Goal: Information Seeking & Learning: Understand process/instructions

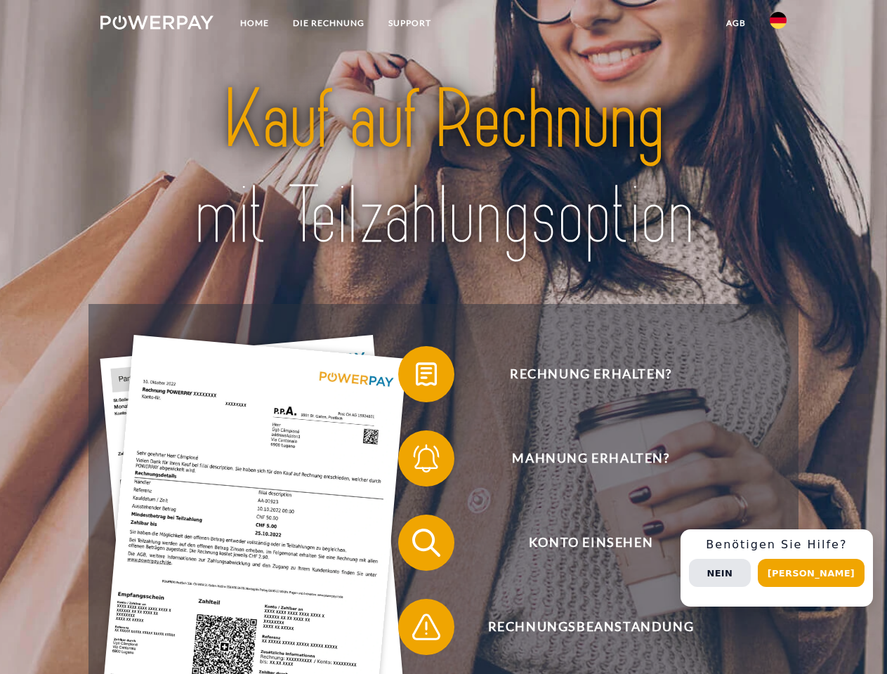
click at [157, 25] on img at bounding box center [156, 22] width 113 height 14
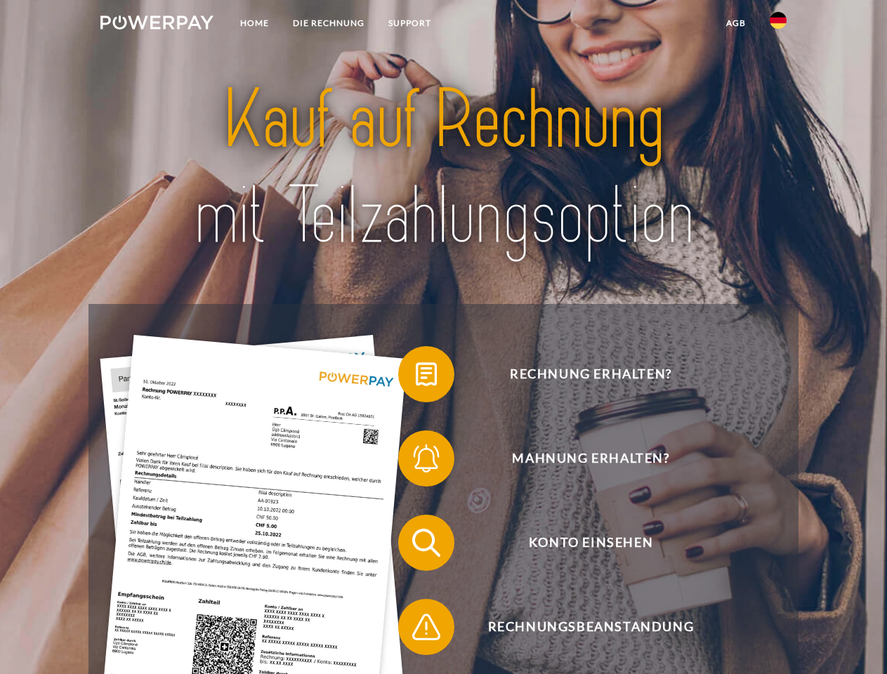
click at [778, 25] on img at bounding box center [778, 20] width 17 height 17
click at [735, 23] on link "agb" at bounding box center [736, 23] width 44 height 25
click at [416, 377] on span at bounding box center [405, 374] width 70 height 70
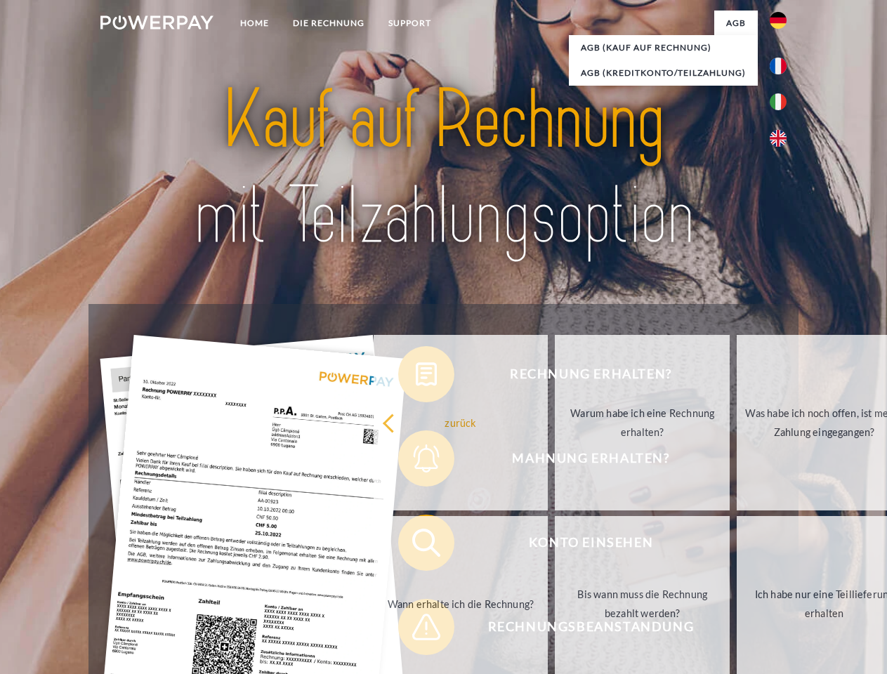
click at [416, 461] on div "Rechnung erhalten? Mahnung erhalten? Konto einsehen" at bounding box center [442, 585] width 709 height 562
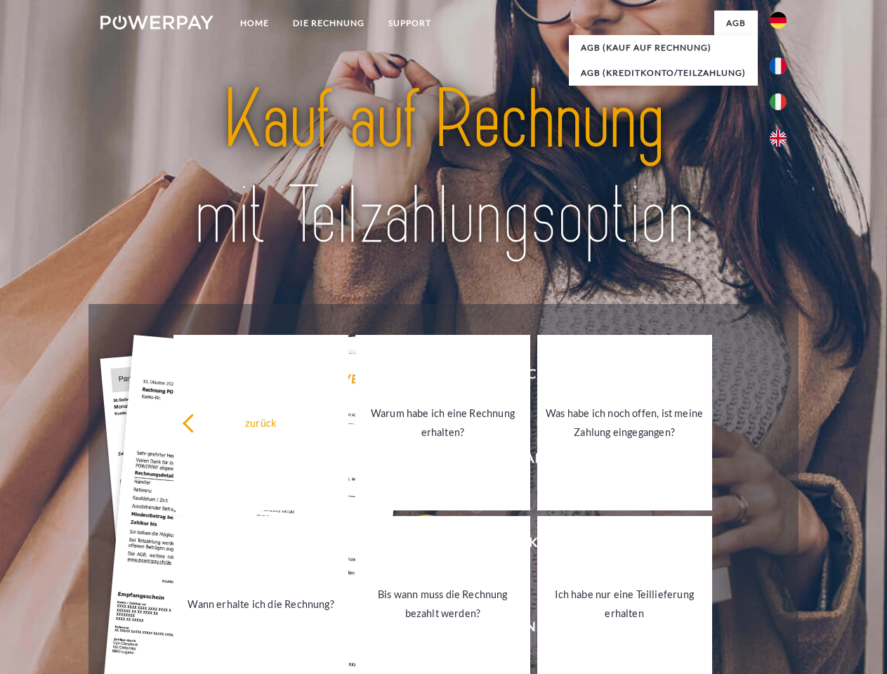
click at [416, 546] on link "Bis wann muss die Rechnung bezahlt werden?" at bounding box center [442, 604] width 175 height 176
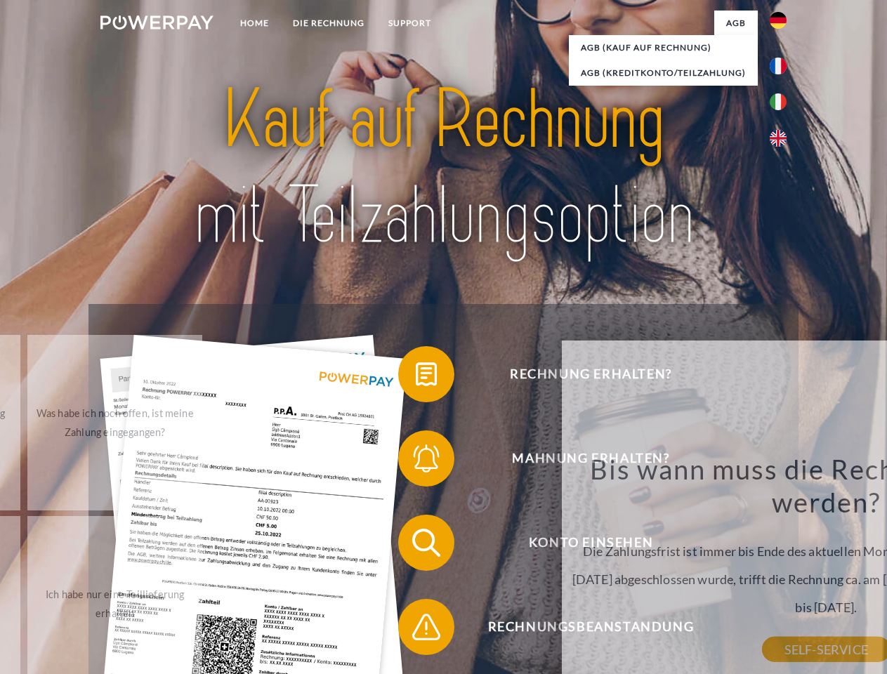
click at [416, 630] on div "Rechnung erhalten? Mahnung erhalten? Konto einsehen" at bounding box center [442, 585] width 709 height 562
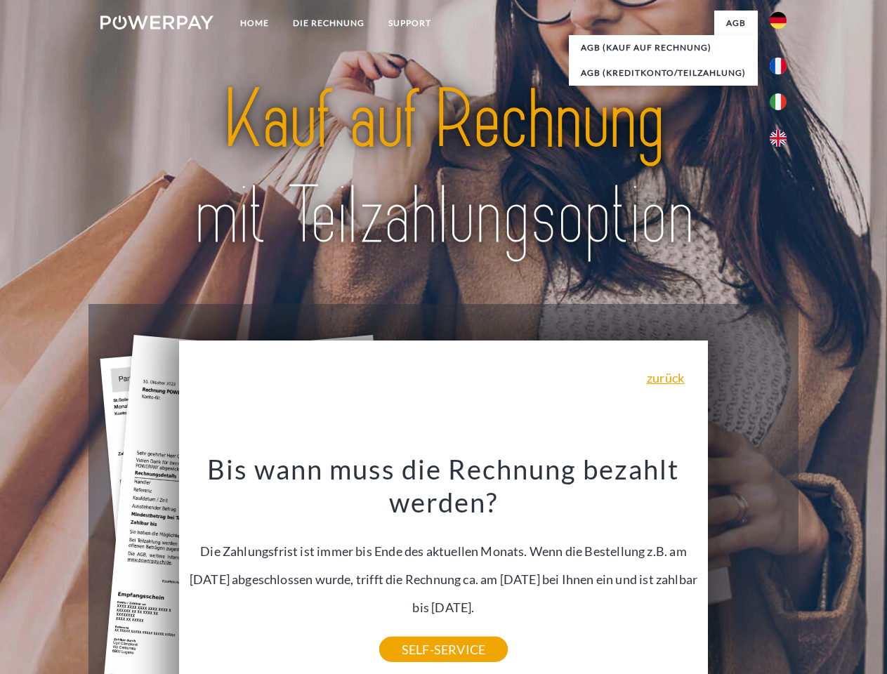
click at [782, 568] on div "Rechnung erhalten? Mahnung erhalten? Konto einsehen" at bounding box center [442, 585] width 709 height 562
click at [747, 571] on span "Konto einsehen" at bounding box center [591, 543] width 344 height 56
click at [816, 573] on header "Home DIE RECHNUNG SUPPORT" at bounding box center [443, 485] width 887 height 970
